Goal: Task Accomplishment & Management: Manage account settings

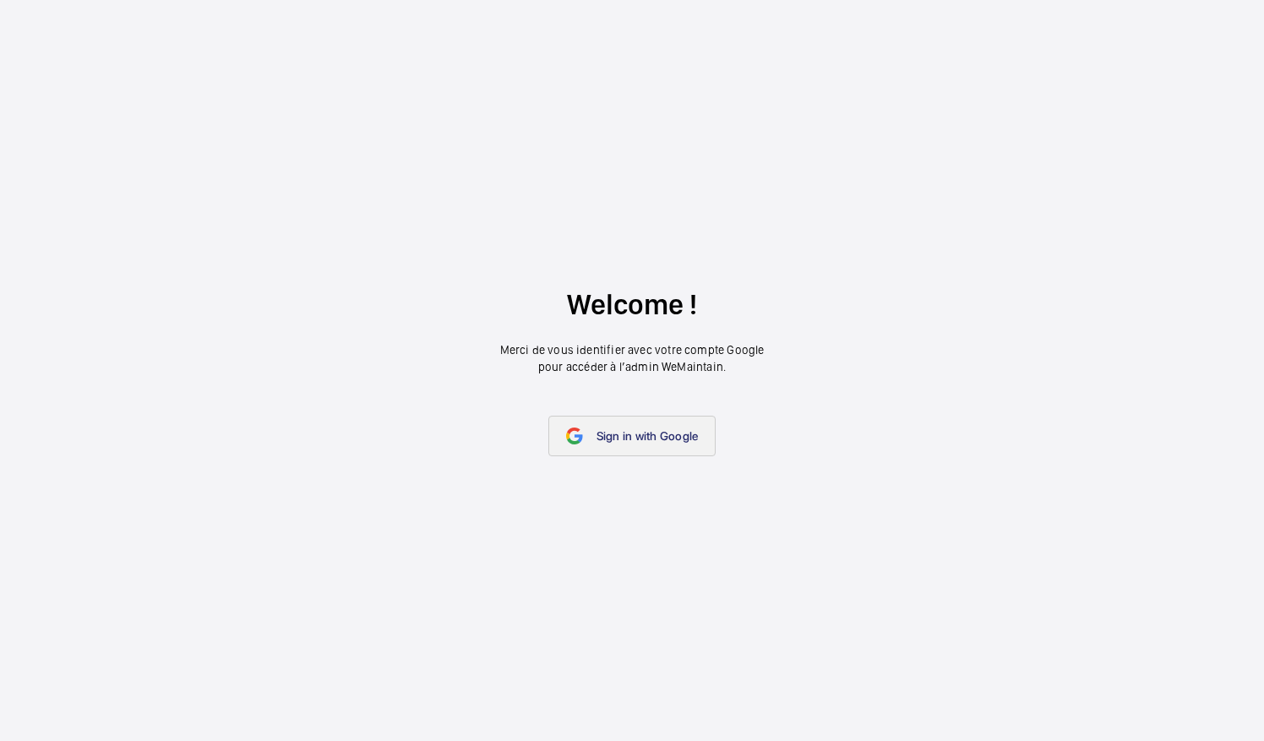
click at [658, 441] on span "Sign in with Google" at bounding box center [648, 436] width 102 height 14
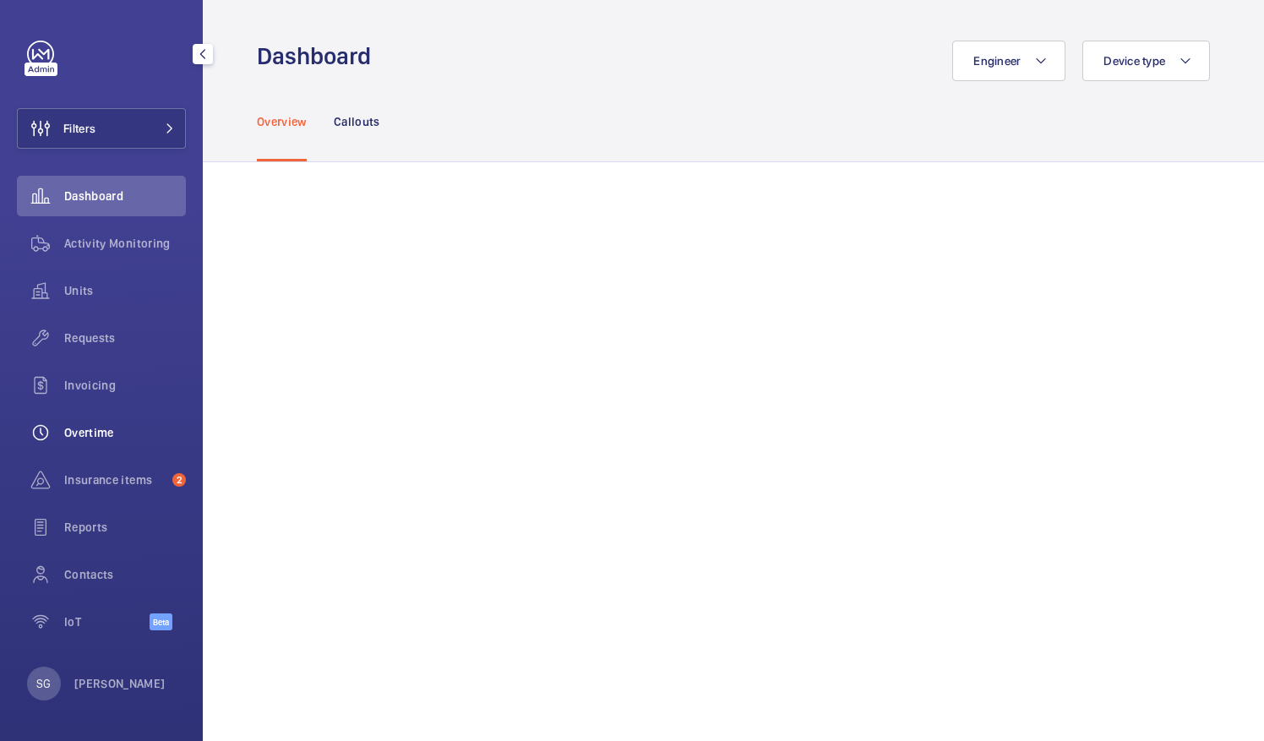
click at [102, 450] on div "Overtime" at bounding box center [101, 432] width 169 height 41
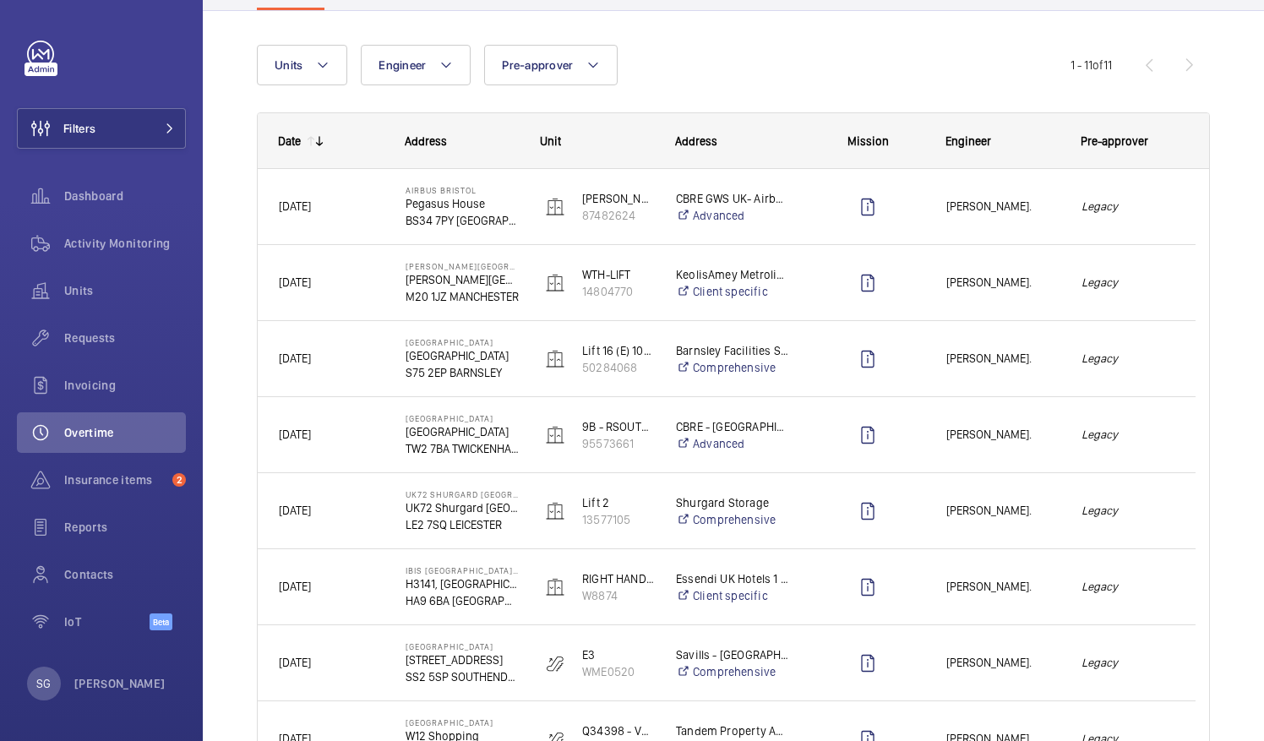
scroll to position [147, 0]
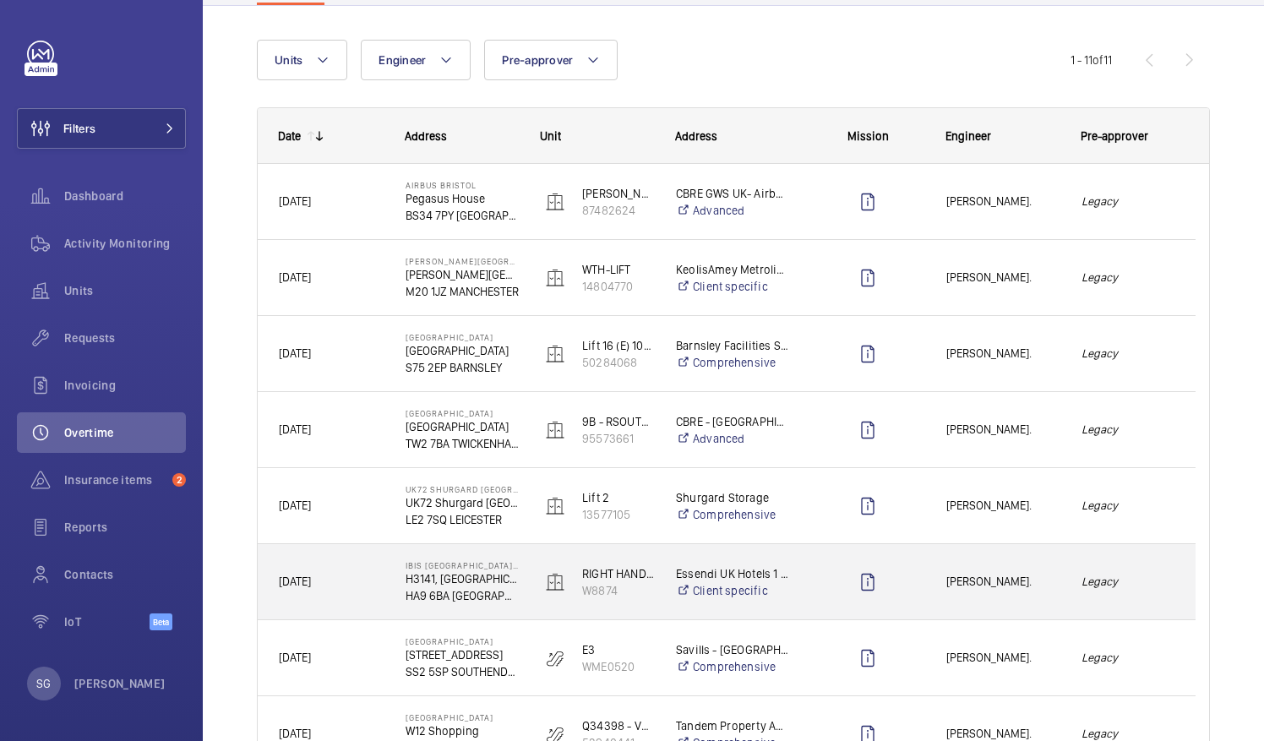
click at [1056, 588] on span "[PERSON_NAME]." at bounding box center [1003, 581] width 113 height 19
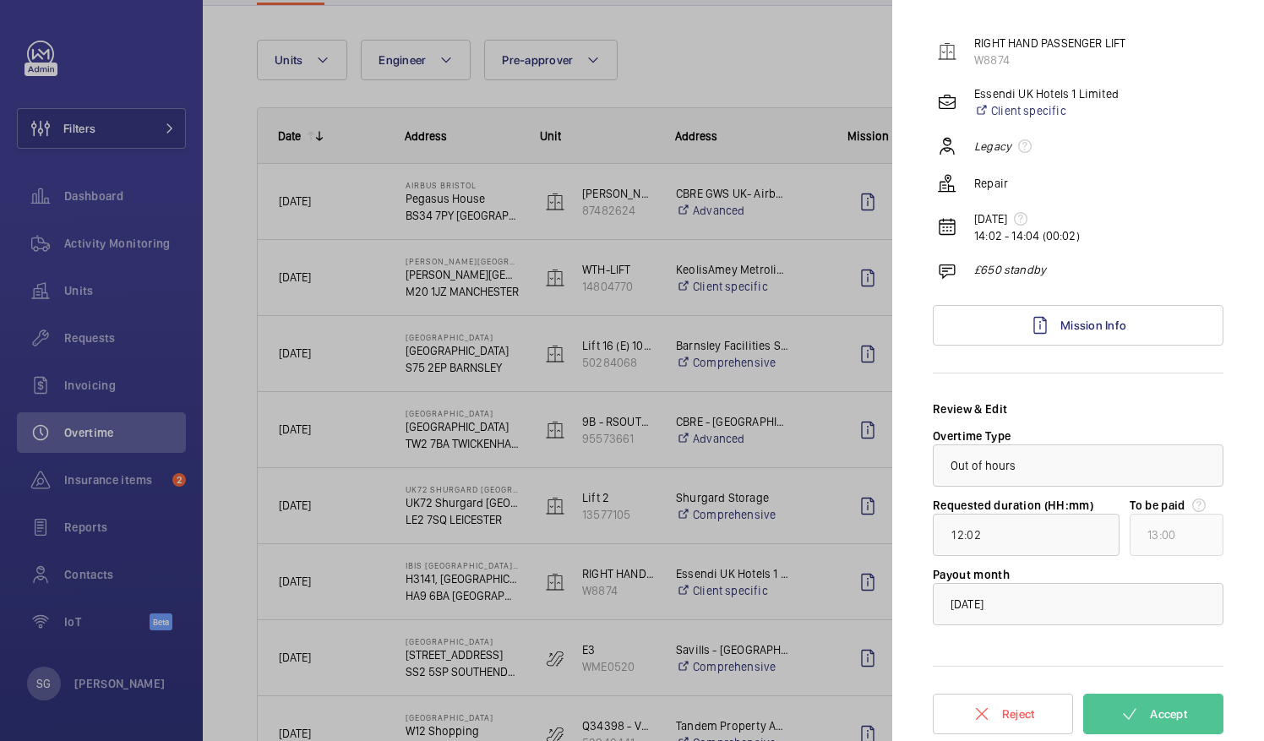
scroll to position [123, 0]
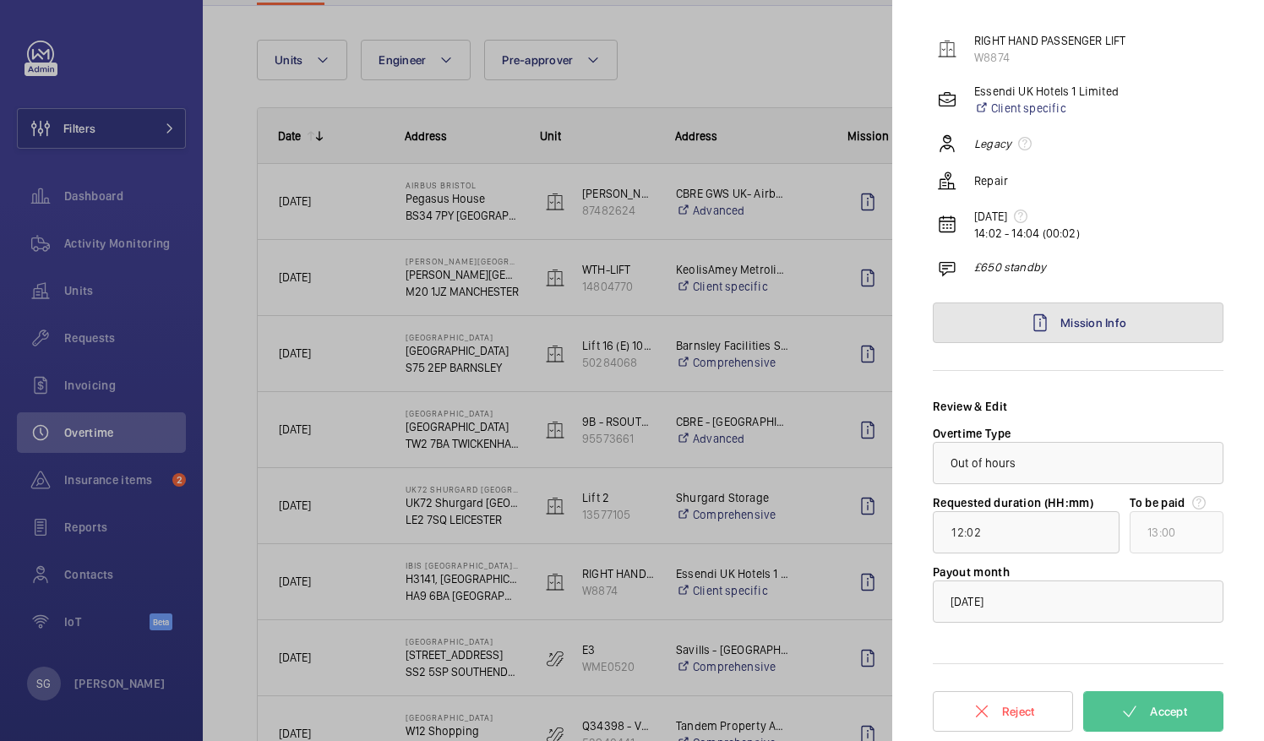
click at [1139, 311] on link "Mission Info" at bounding box center [1078, 323] width 291 height 41
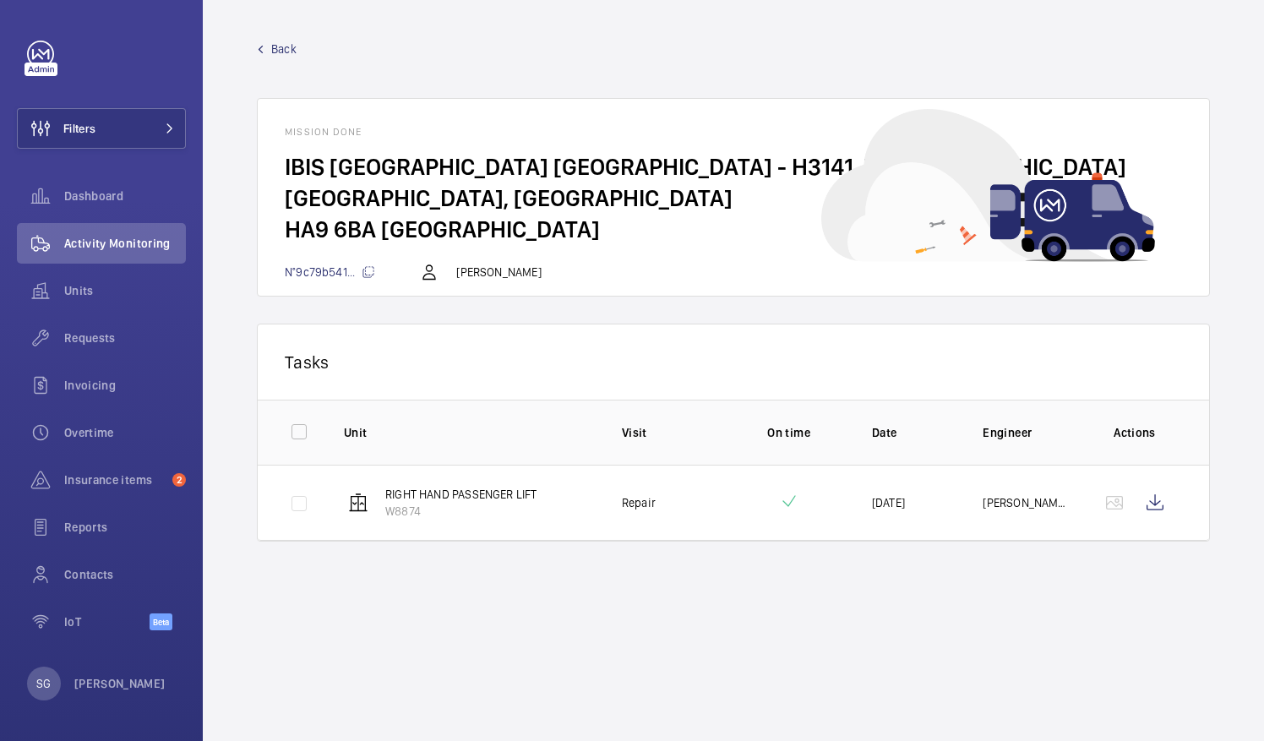
click at [271, 51] on span "Back" at bounding box center [283, 49] width 25 height 17
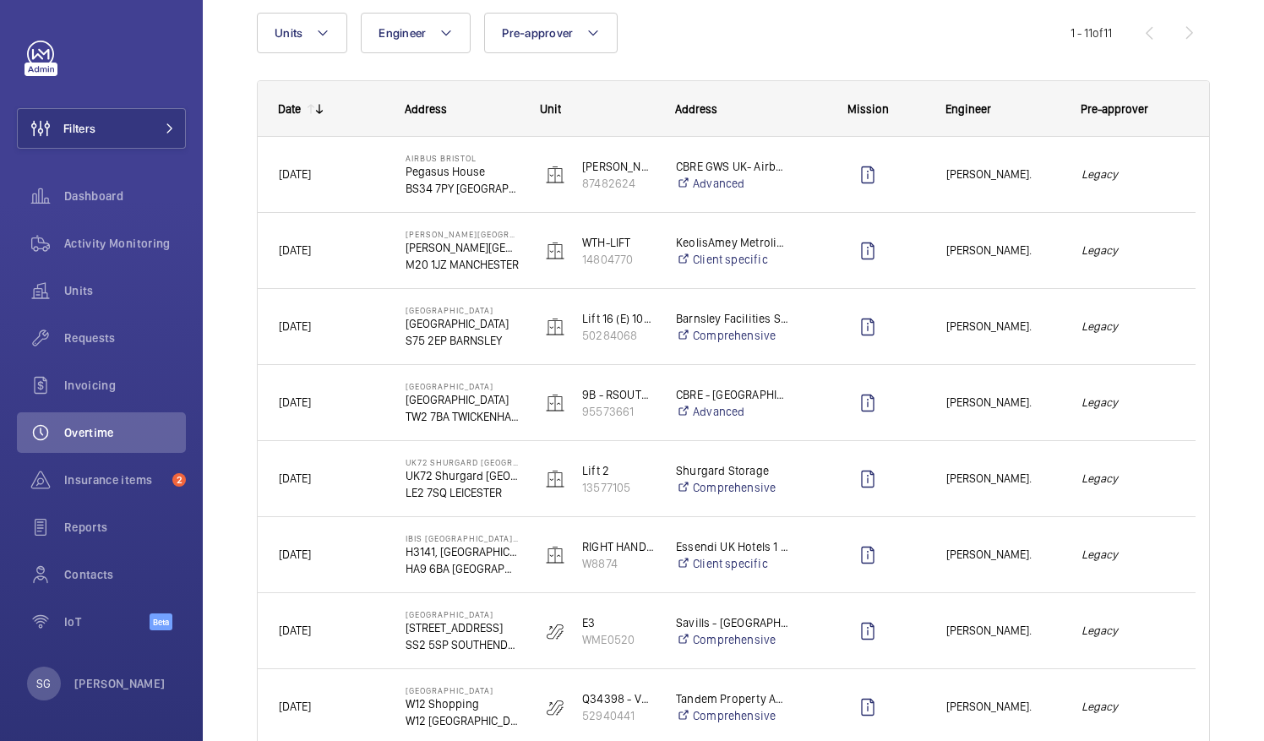
scroll to position [172, 0]
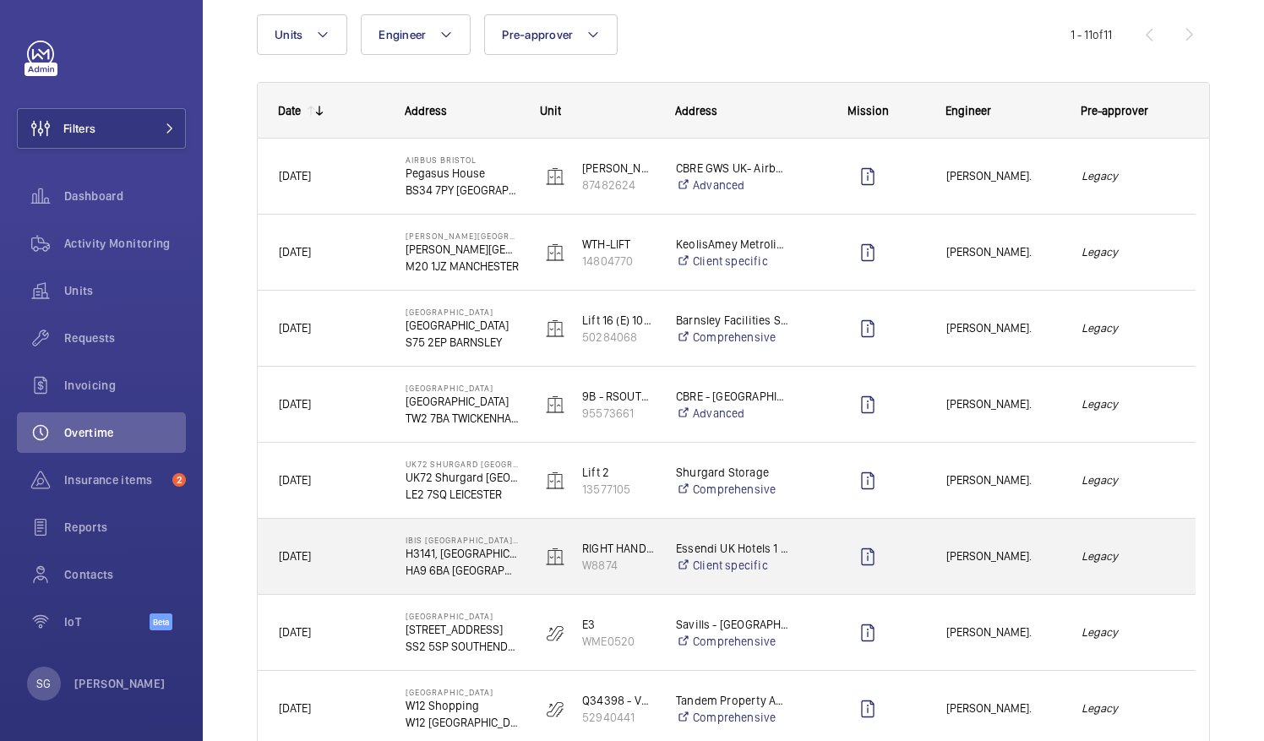
click at [1026, 554] on span "[PERSON_NAME]." at bounding box center [1003, 556] width 113 height 19
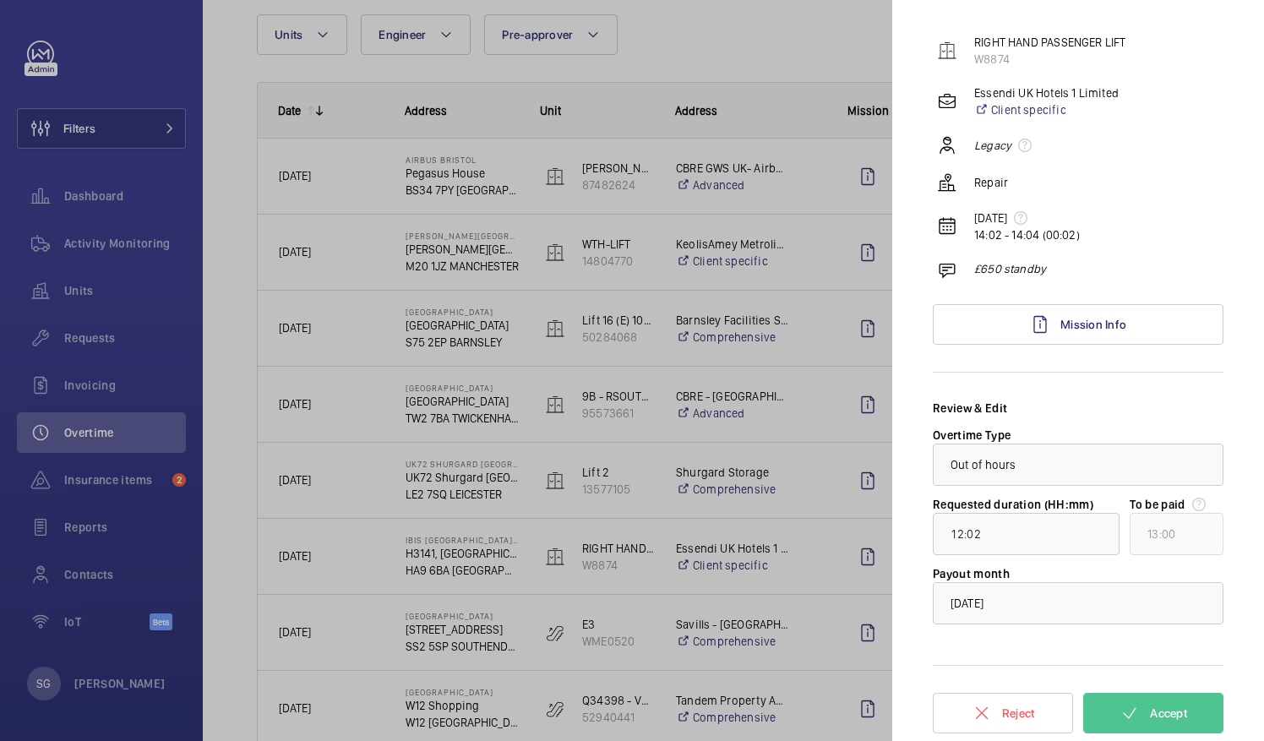
scroll to position [123, 0]
click at [1177, 712] on span "Accept" at bounding box center [1168, 712] width 37 height 14
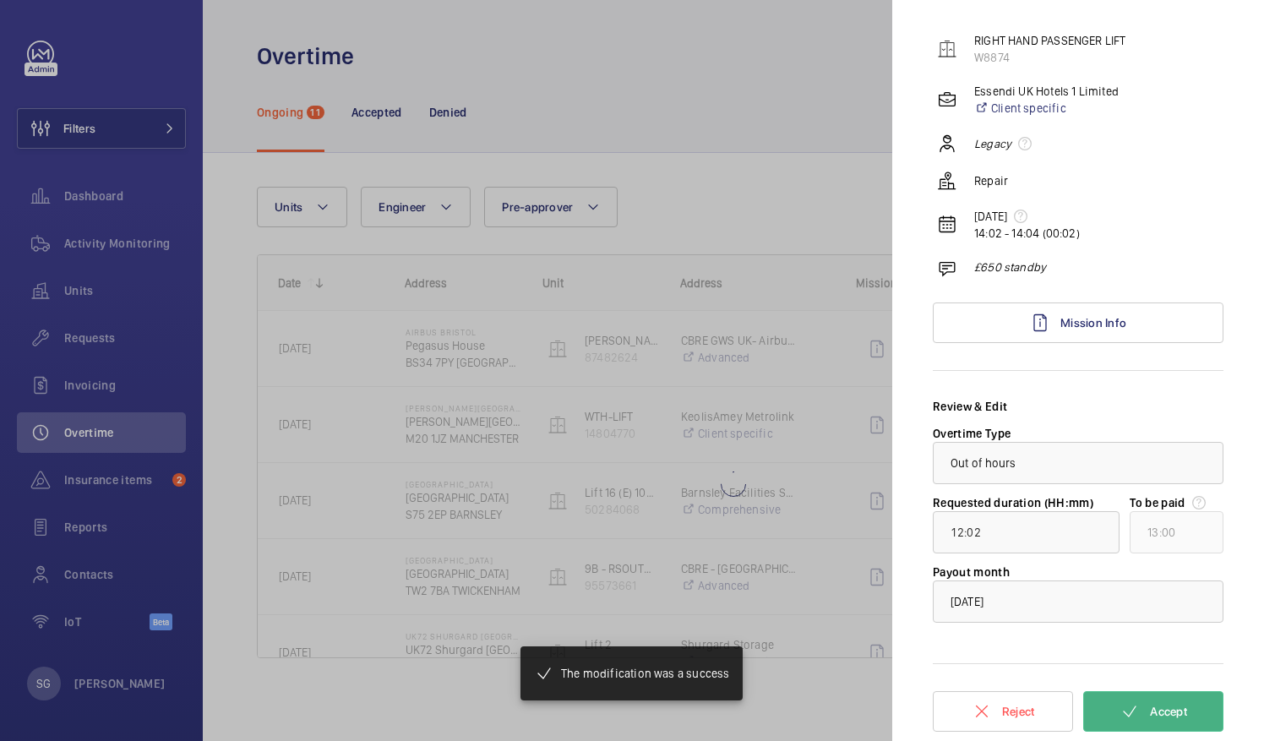
type input "00:29"
type input "01:00"
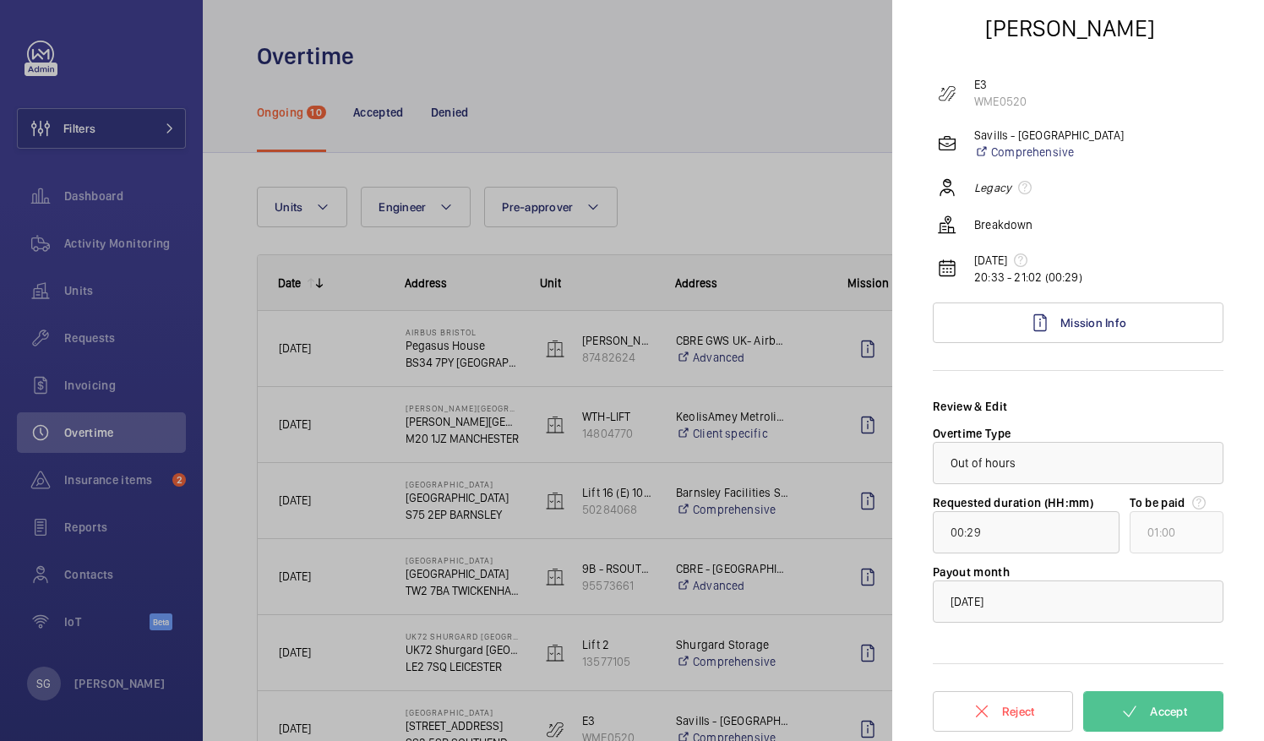
click at [706, 85] on div at bounding box center [632, 370] width 1264 height 741
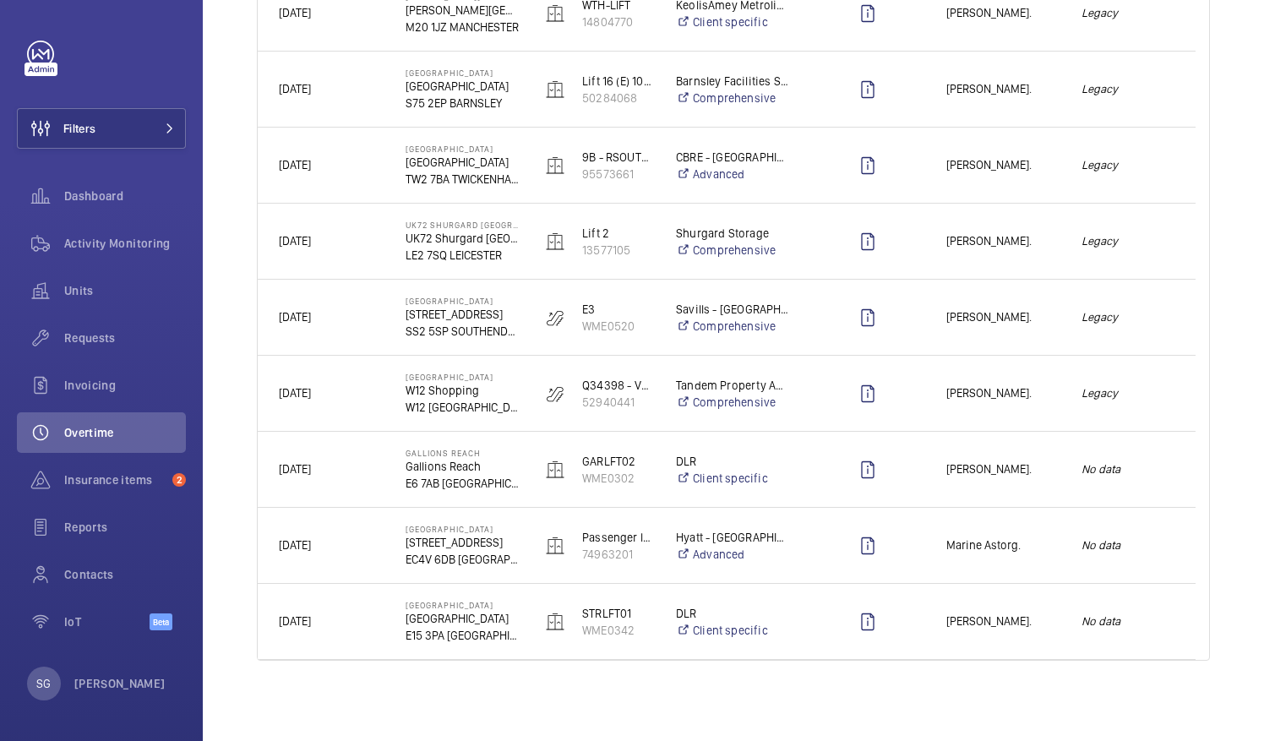
scroll to position [0, 0]
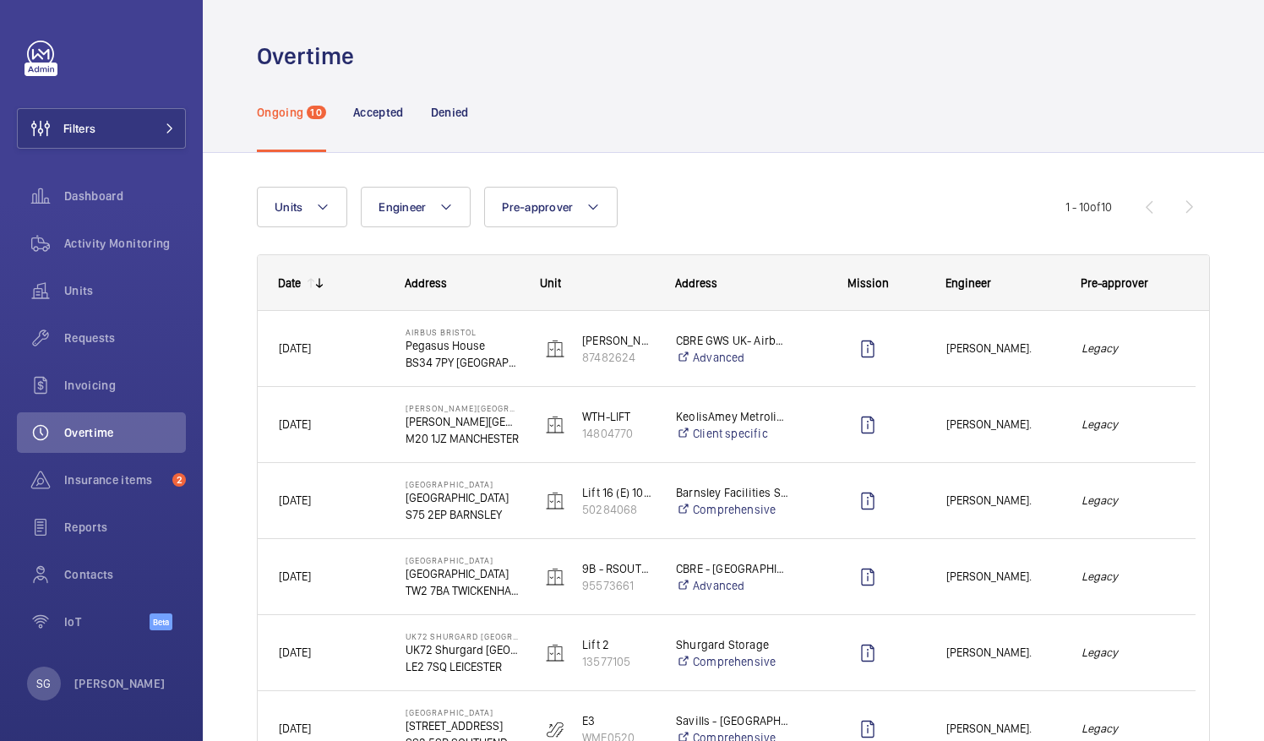
click at [1165, 101] on div "Ongoing 10 Accepted Denied" at bounding box center [733, 112] width 953 height 80
click at [147, 237] on span "Activity Monitoring" at bounding box center [125, 243] width 122 height 17
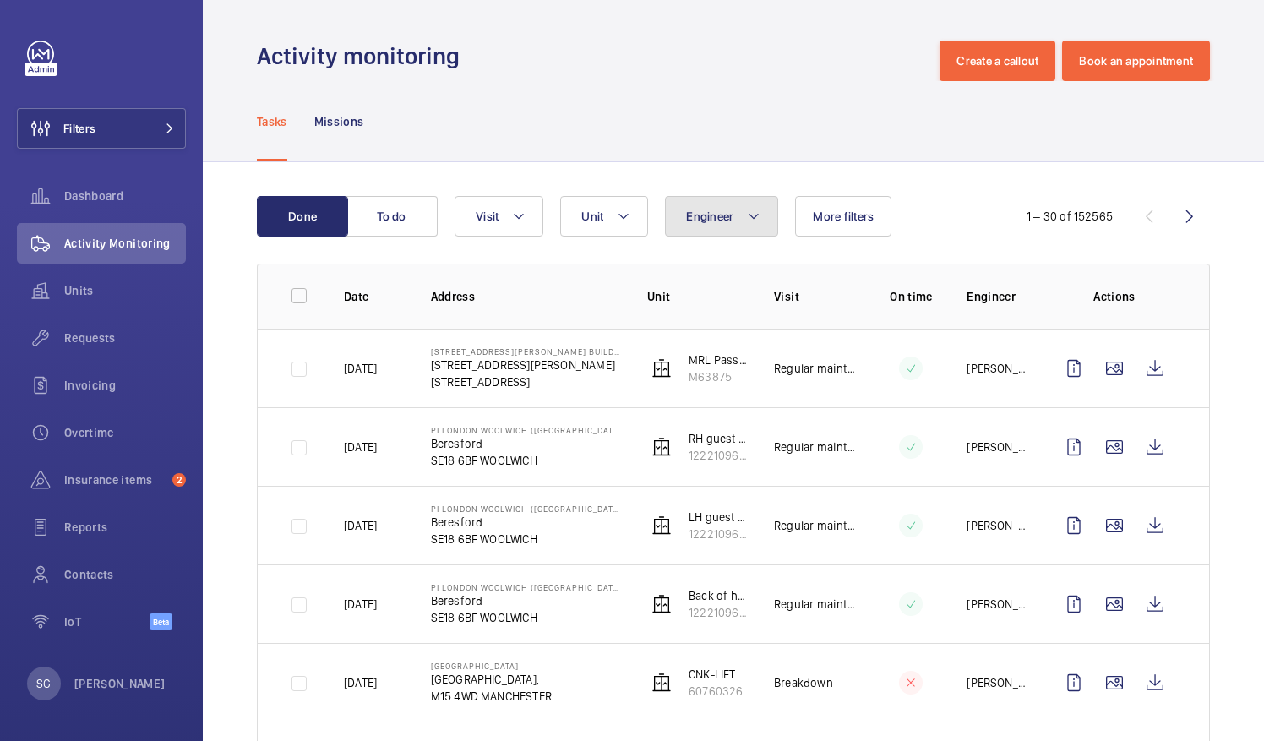
click at [688, 214] on span "Engineer" at bounding box center [709, 217] width 47 height 14
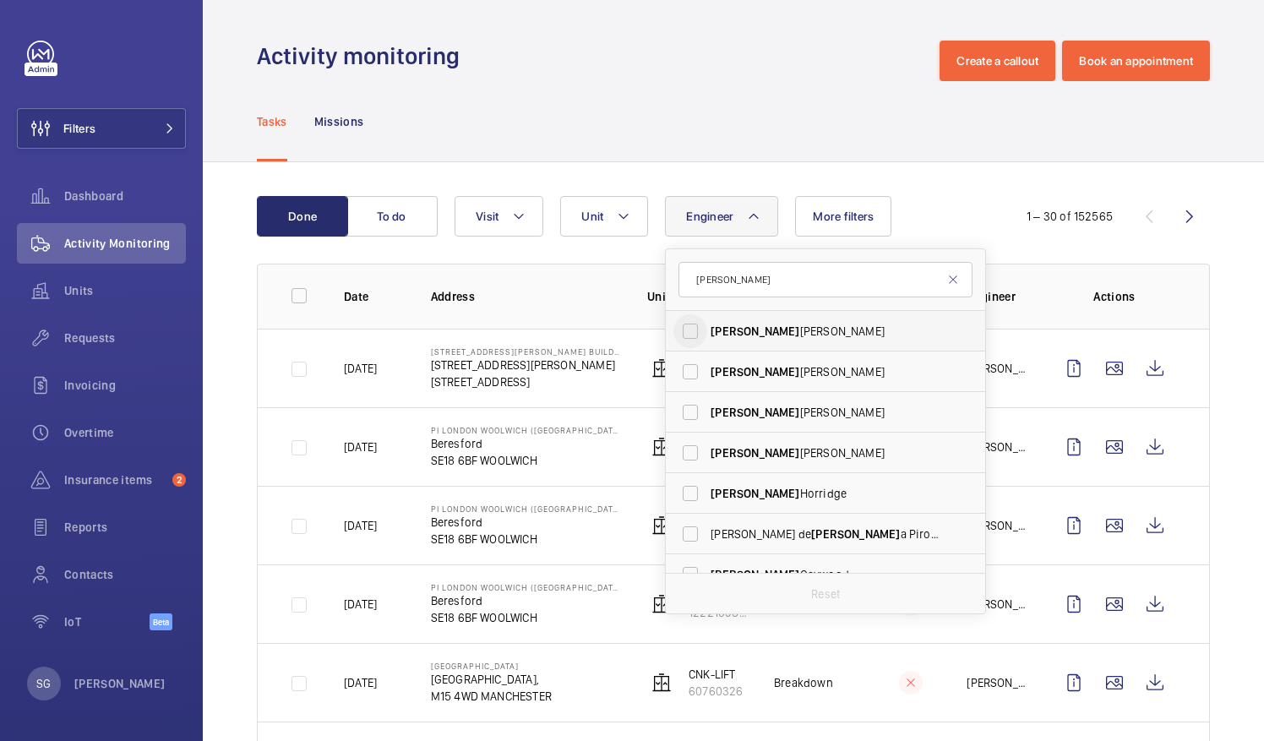
type input "[PERSON_NAME]"
click at [686, 327] on input "[PERSON_NAME]" at bounding box center [691, 331] width 34 height 34
checkbox input "true"
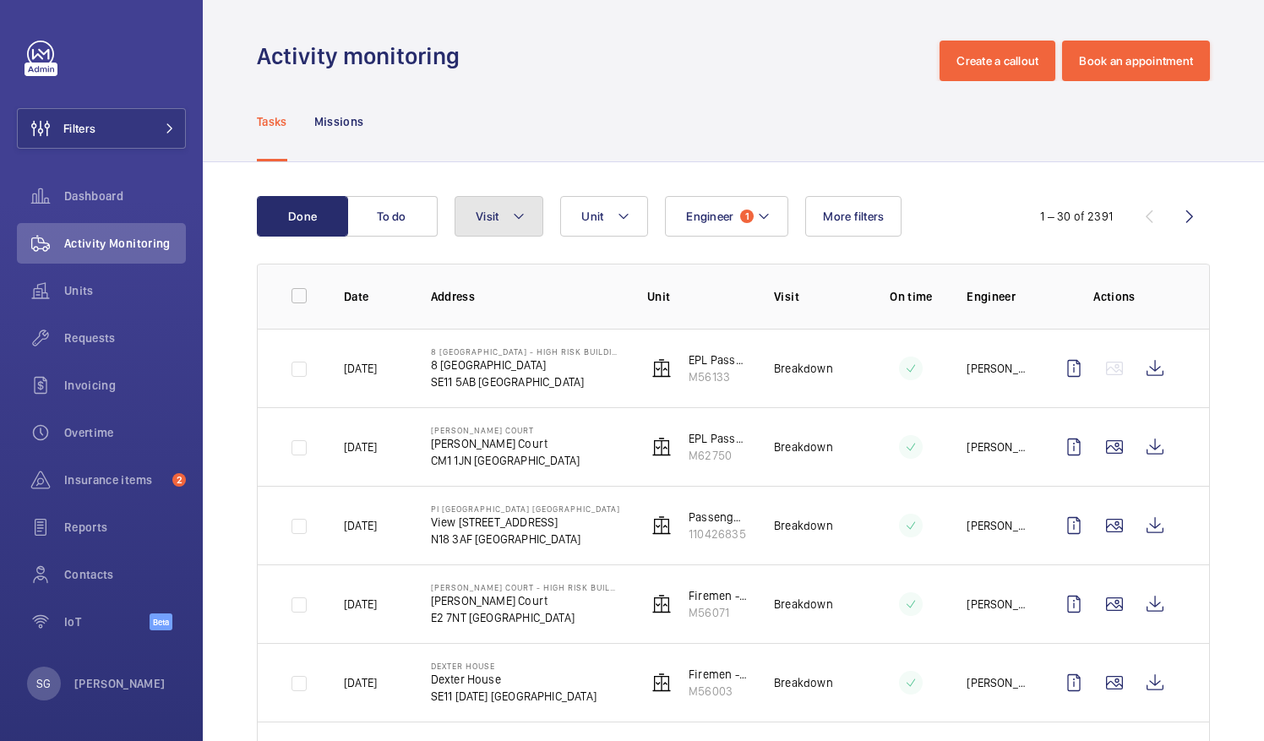
click at [506, 213] on button "Visit" at bounding box center [499, 216] width 89 height 41
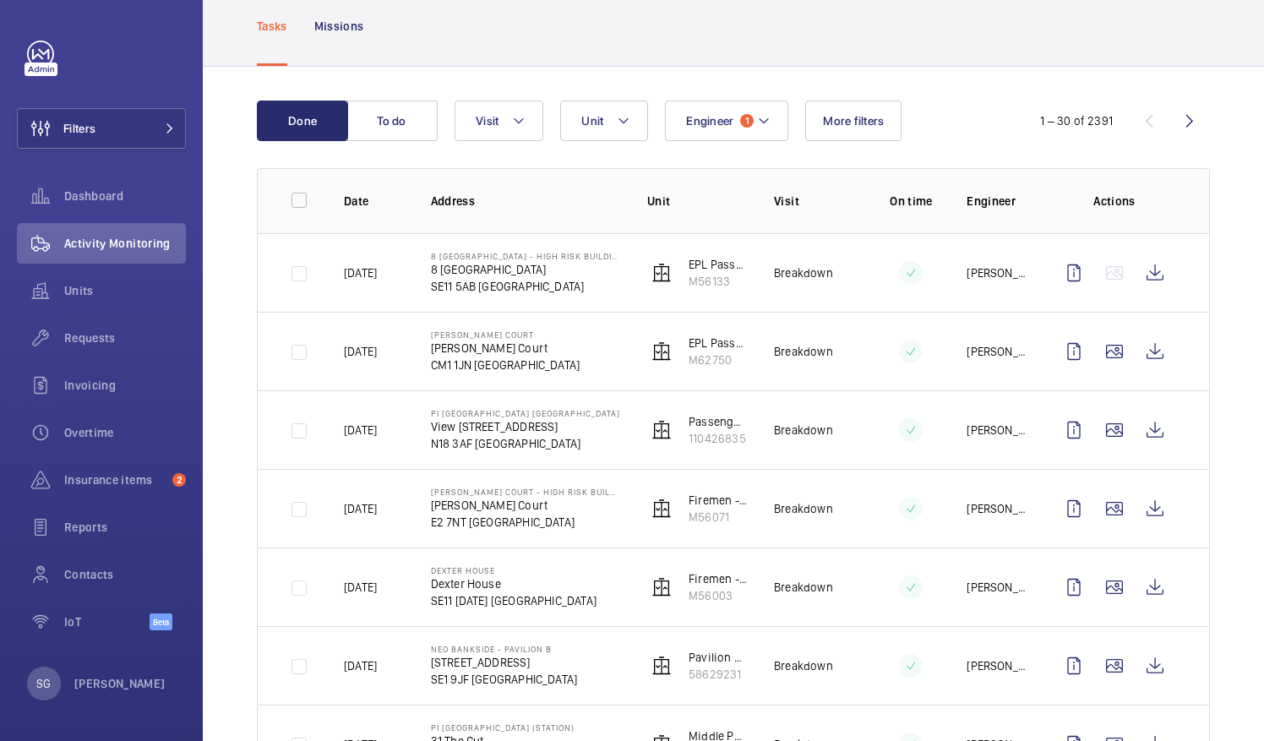
scroll to position [57, 0]
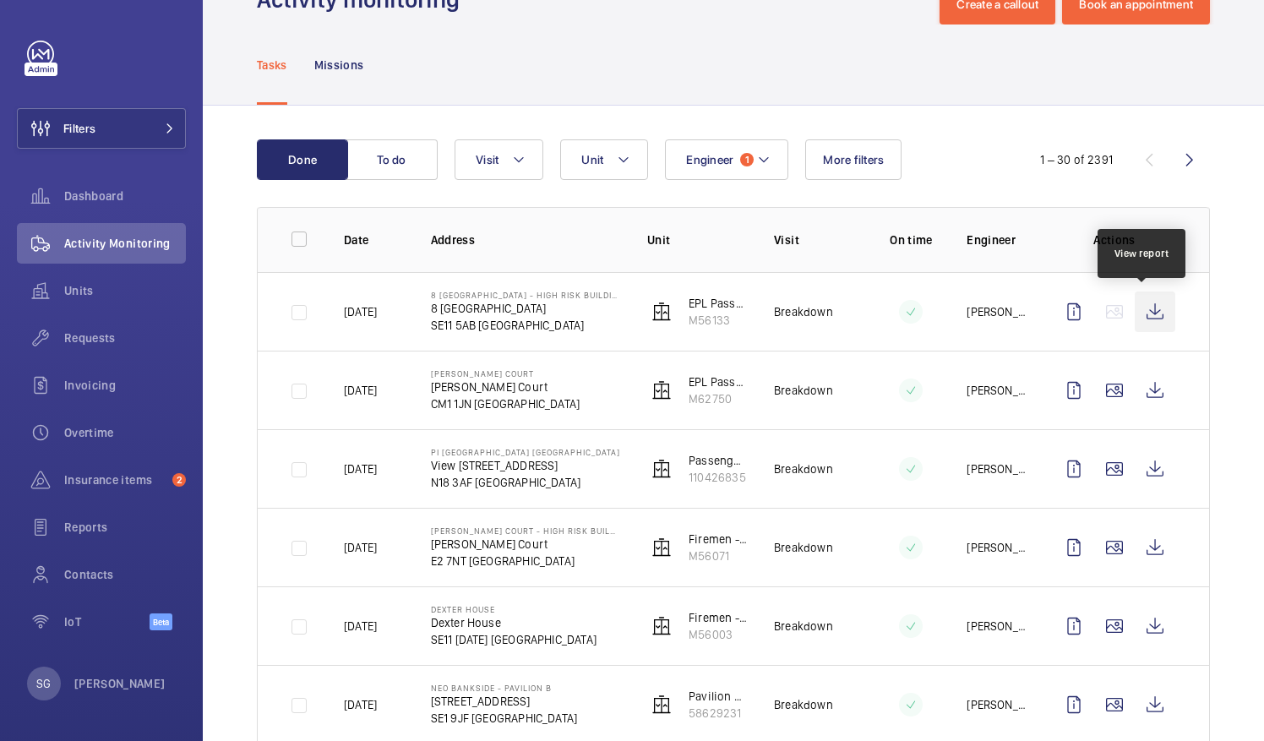
click at [1155, 305] on wm-front-icon-button at bounding box center [1155, 312] width 41 height 41
